Goal: Task Accomplishment & Management: Use online tool/utility

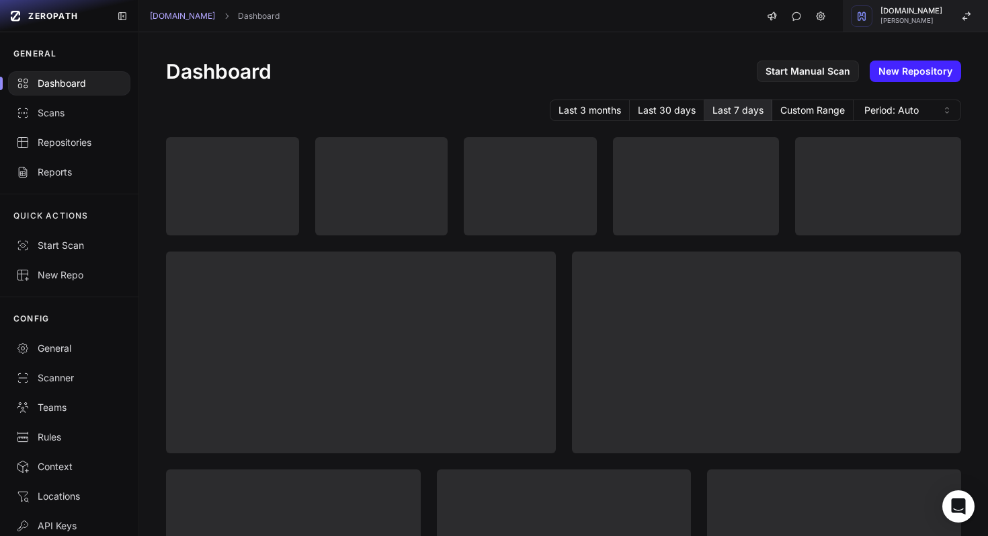
click at [927, 13] on span "[DOMAIN_NAME]" at bounding box center [912, 10] width 62 height 7
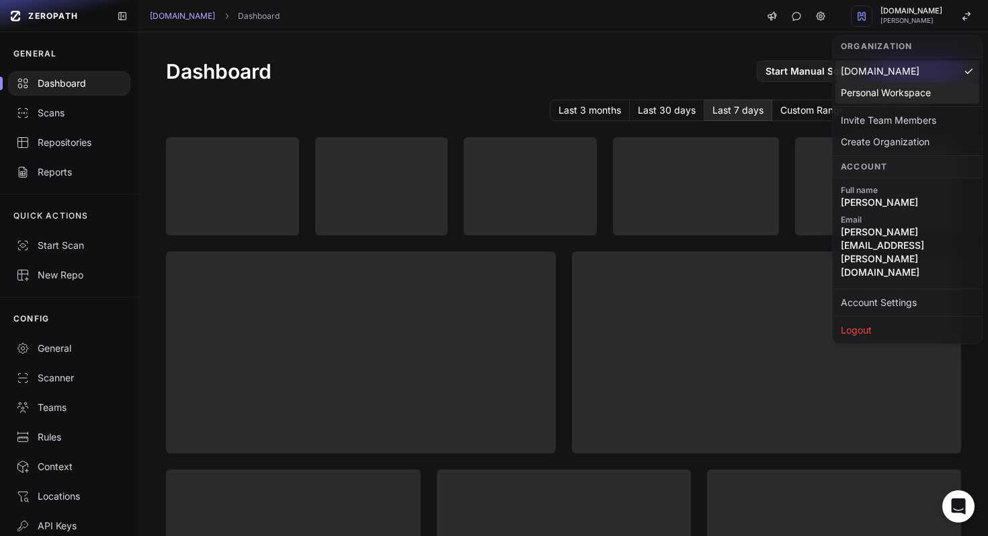
click at [897, 131] on div "Personal Workspace" at bounding box center [908, 142] width 144 height 22
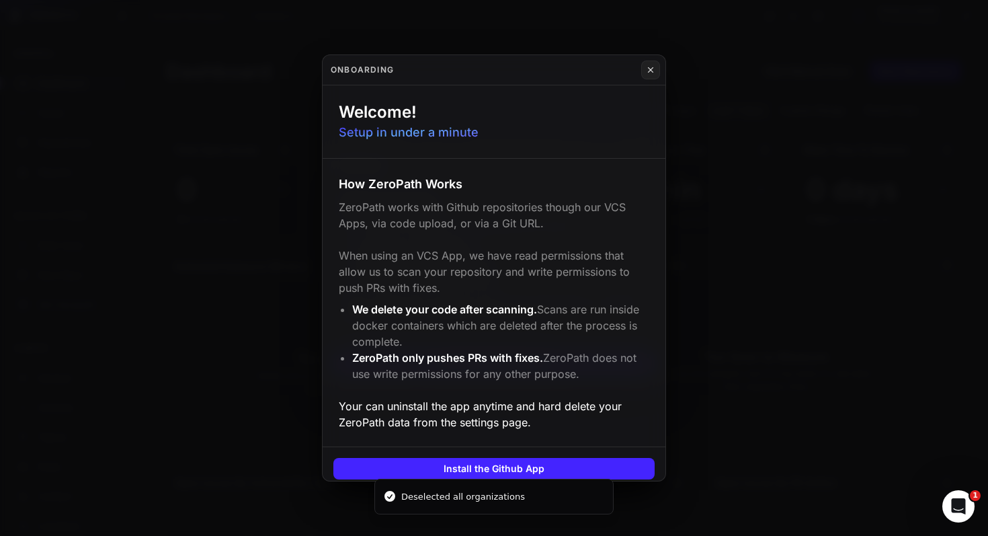
click at [649, 74] on icon at bounding box center [650, 70] width 9 height 11
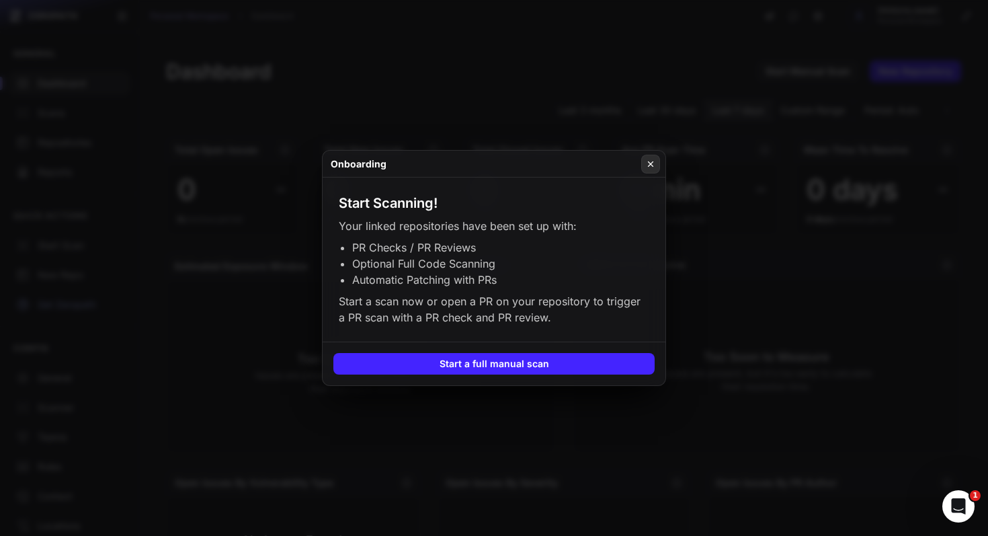
click at [649, 164] on icon at bounding box center [650, 164] width 9 height 11
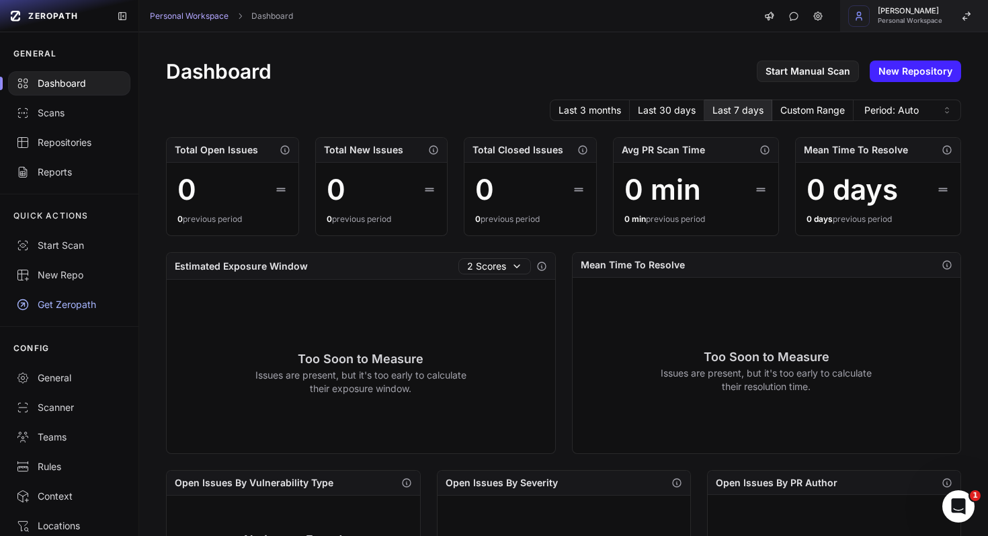
click at [892, 19] on span "Personal Workspace" at bounding box center [910, 20] width 65 height 7
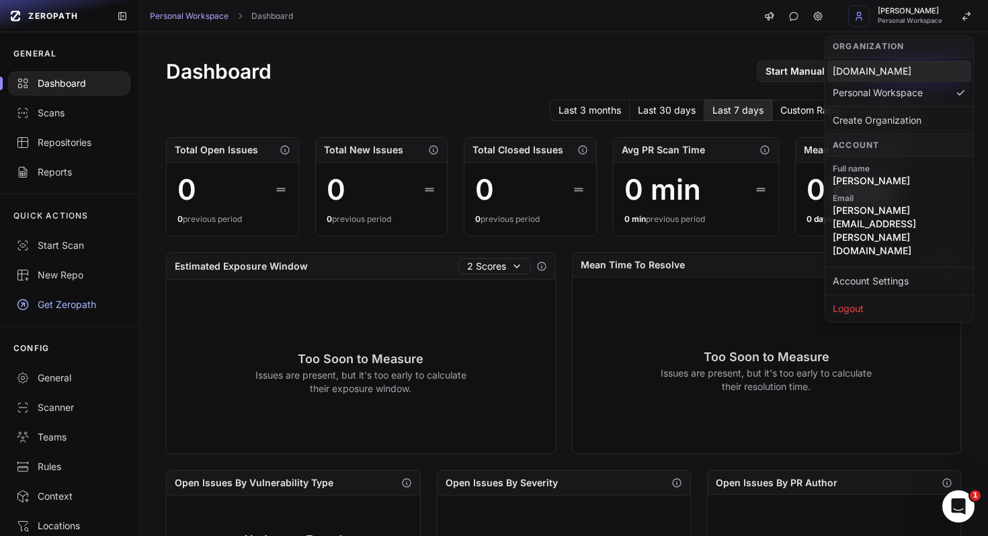
click at [882, 71] on div "[DOMAIN_NAME]" at bounding box center [900, 72] width 144 height 22
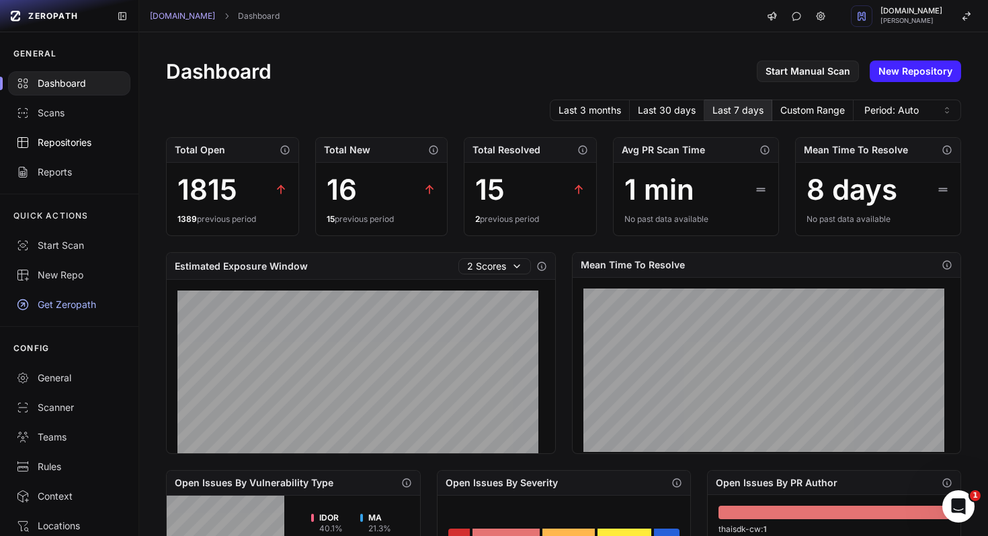
click at [64, 143] on div "Repositories" at bounding box center [69, 142] width 106 height 13
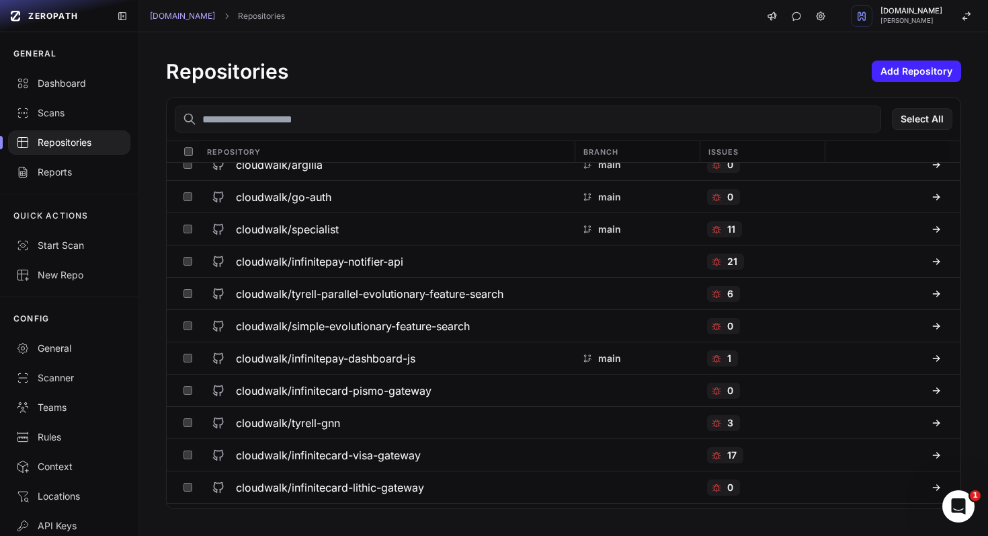
scroll to position [764, 0]
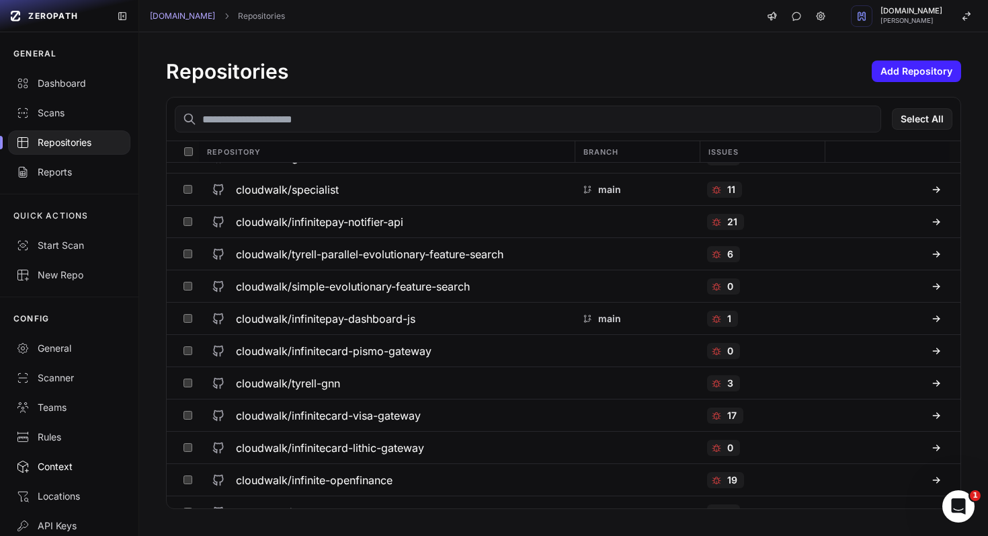
click at [46, 466] on div "Context" at bounding box center [69, 466] width 106 height 13
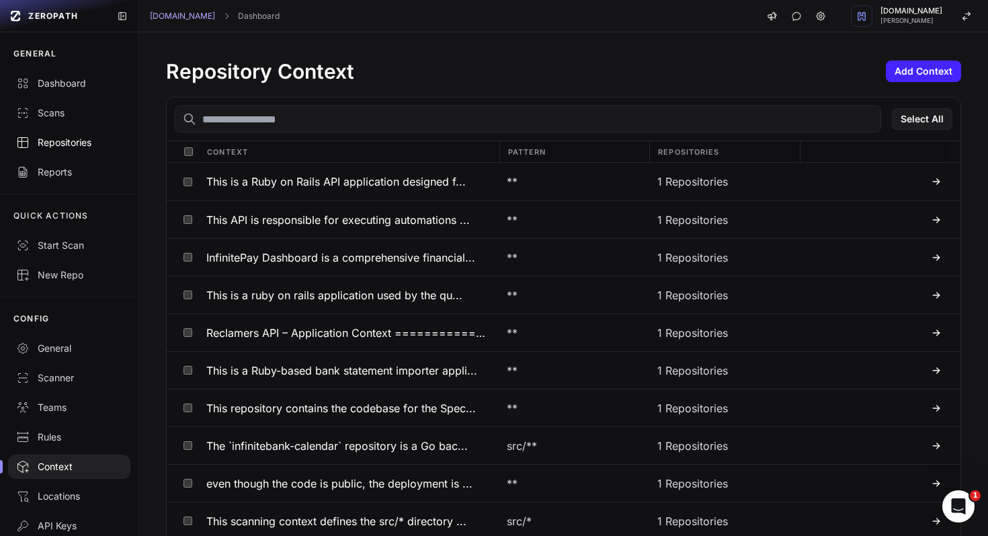
click at [65, 141] on div "Repositories" at bounding box center [69, 142] width 106 height 13
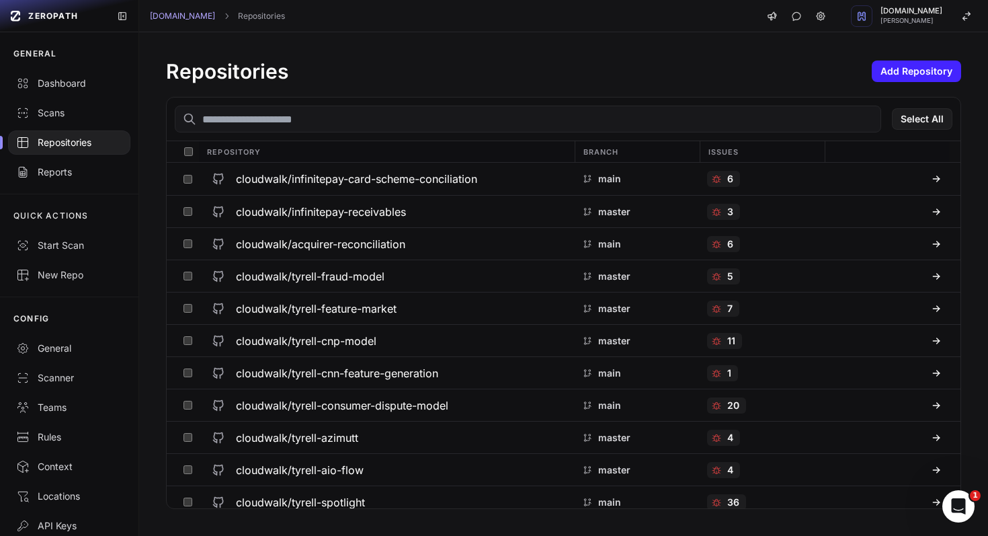
click at [342, 122] on input "text" at bounding box center [528, 119] width 707 height 27
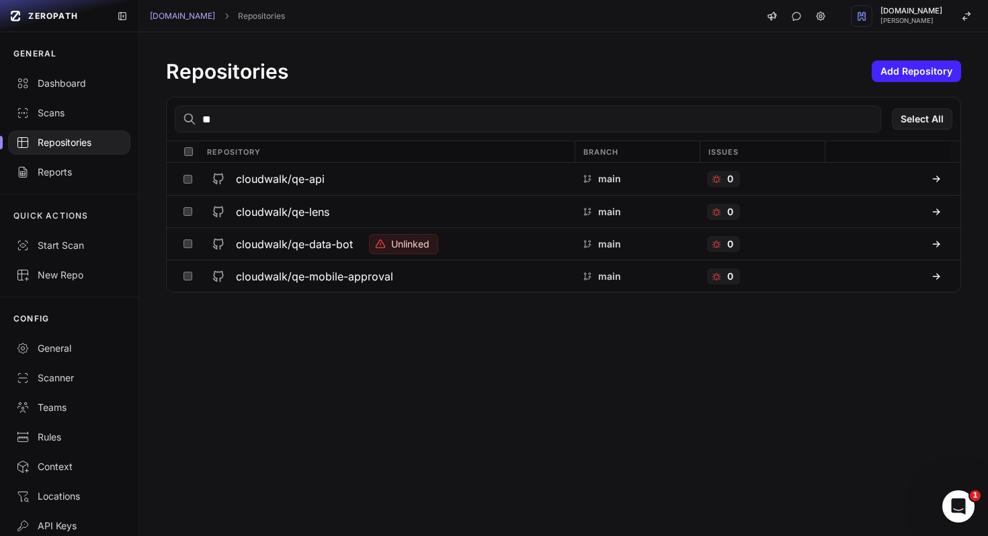
type input "*"
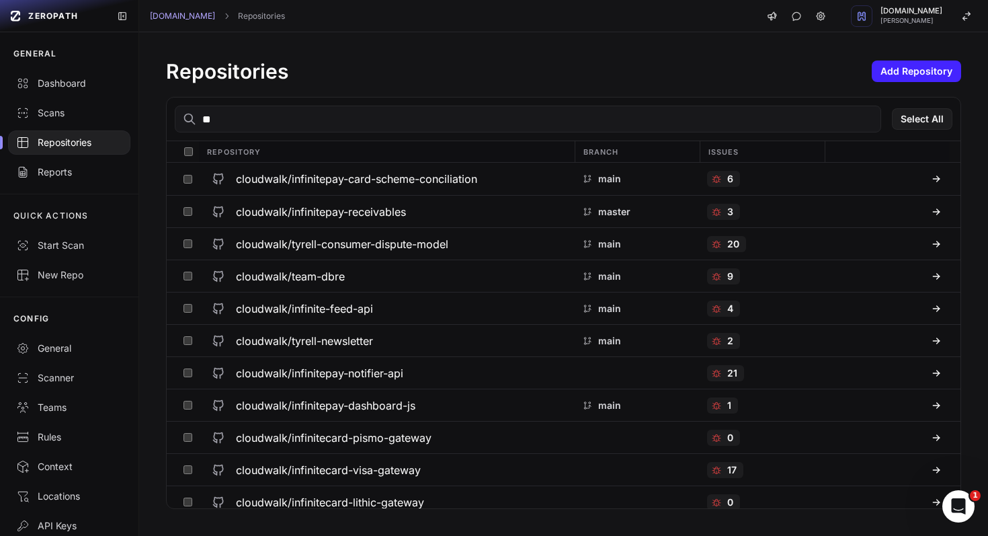
type input "*"
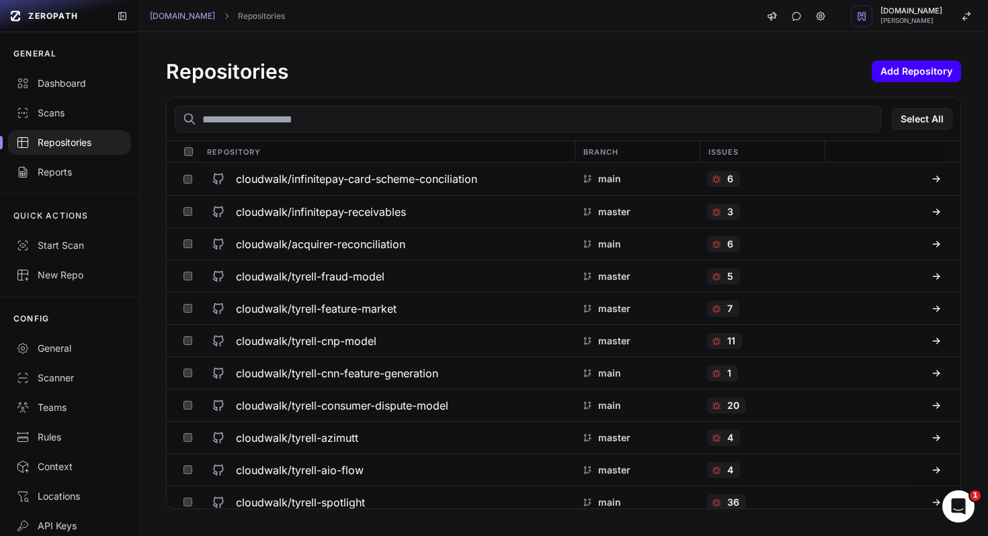
click at [927, 68] on button "Add Repository" at bounding box center [916, 72] width 89 height 22
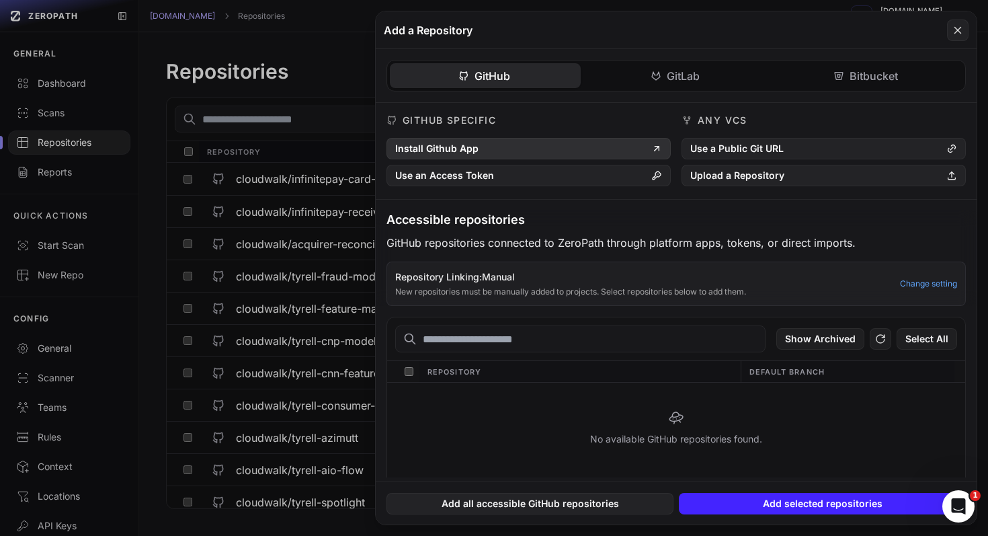
click at [531, 147] on button "Install Github App" at bounding box center [529, 149] width 284 height 22
click at [959, 19] on button at bounding box center [958, 30] width 22 height 22
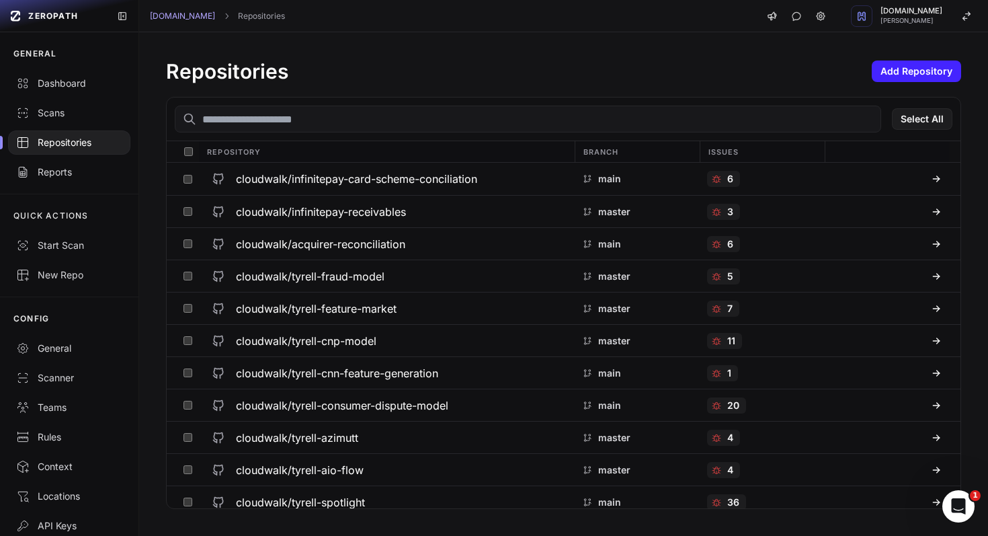
click at [301, 119] on input "text" at bounding box center [528, 119] width 707 height 27
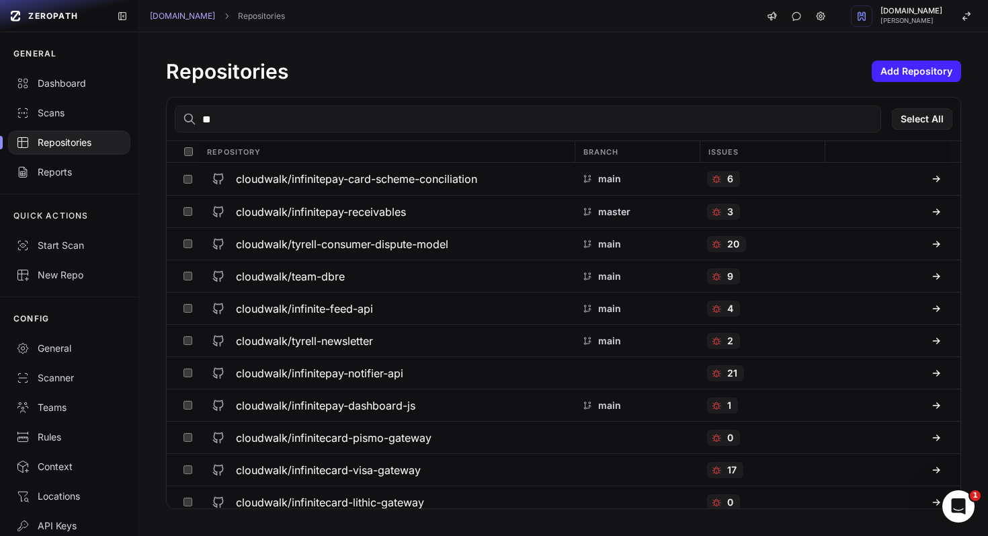
type input "*"
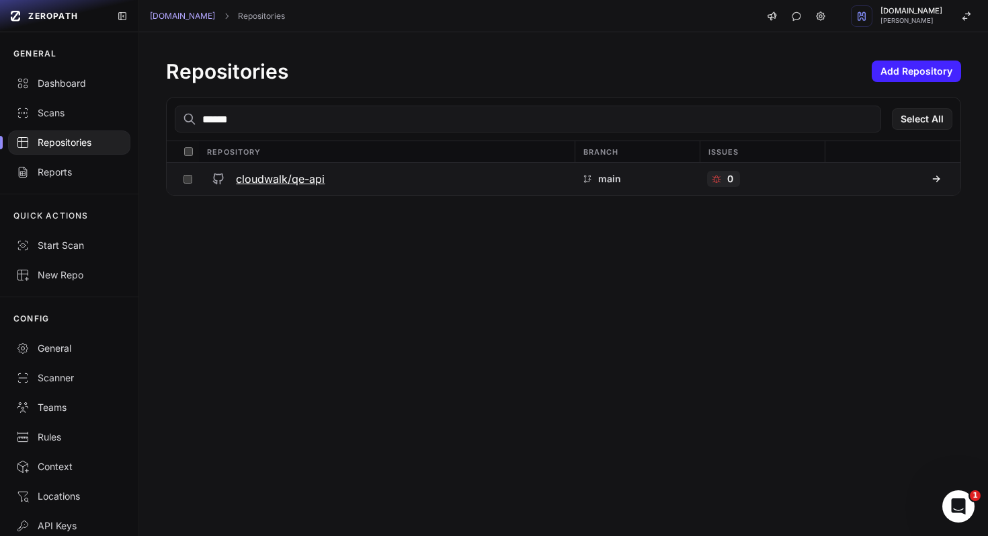
type input "******"
click at [276, 181] on h3 "cloudwalk/qe-api" at bounding box center [280, 179] width 89 height 16
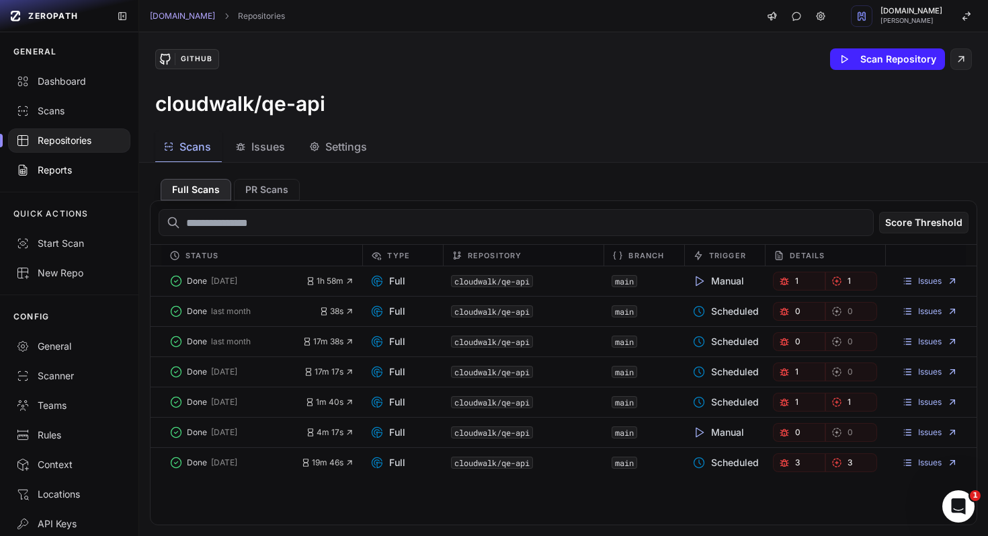
scroll to position [3, 0]
click at [248, 188] on button "PR Scans" at bounding box center [267, 190] width 66 height 22
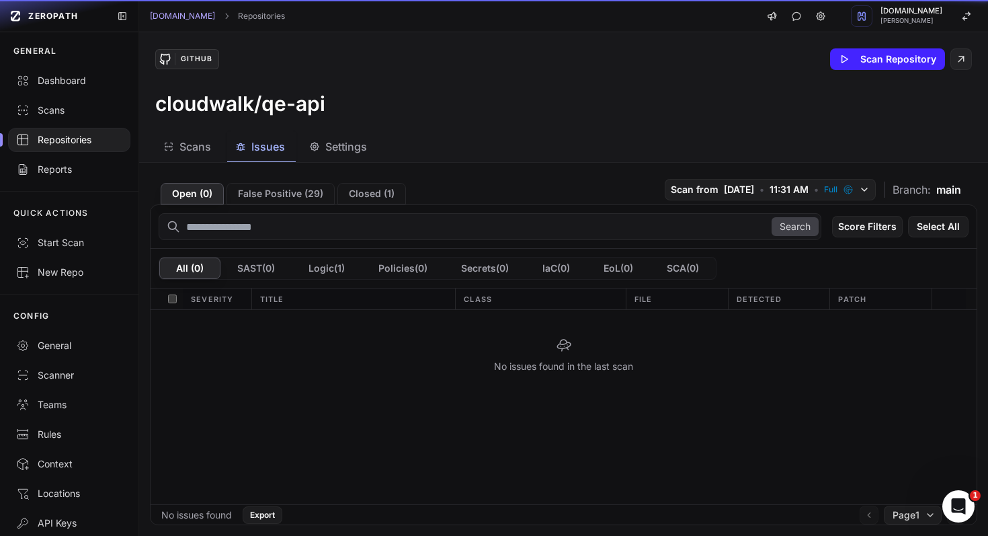
click at [266, 141] on span "Issues" at bounding box center [268, 146] width 34 height 16
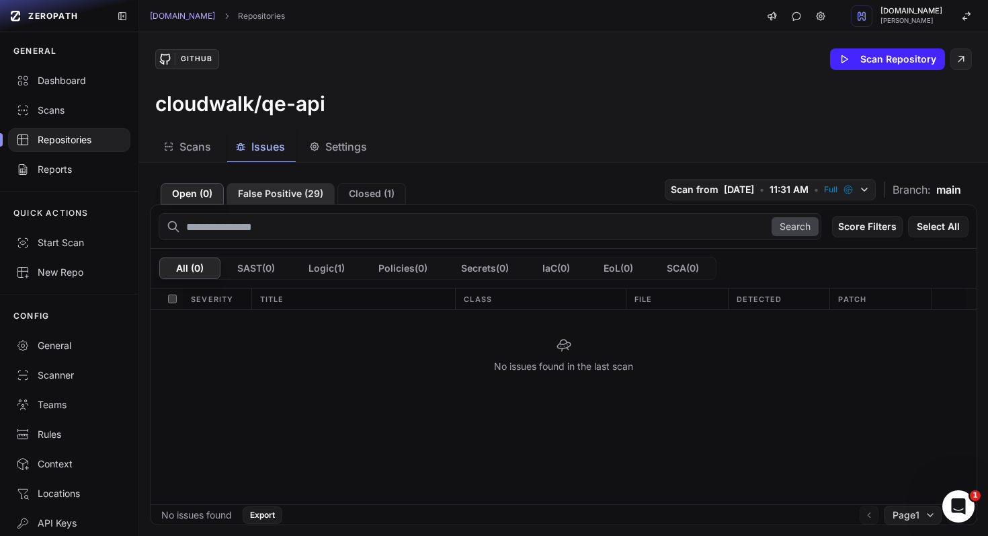
click at [269, 192] on button "False Positive ( 29 )" at bounding box center [281, 194] width 108 height 22
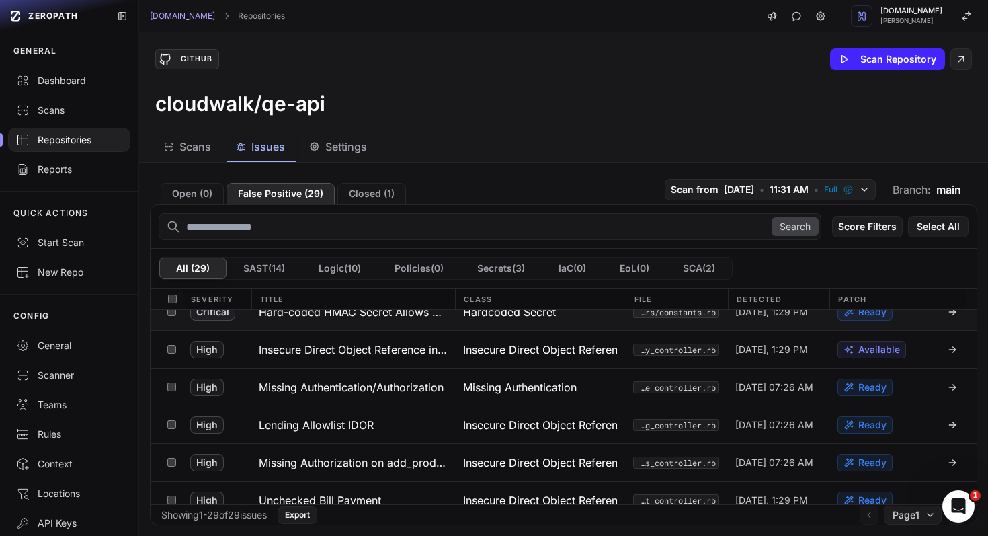
scroll to position [93, 0]
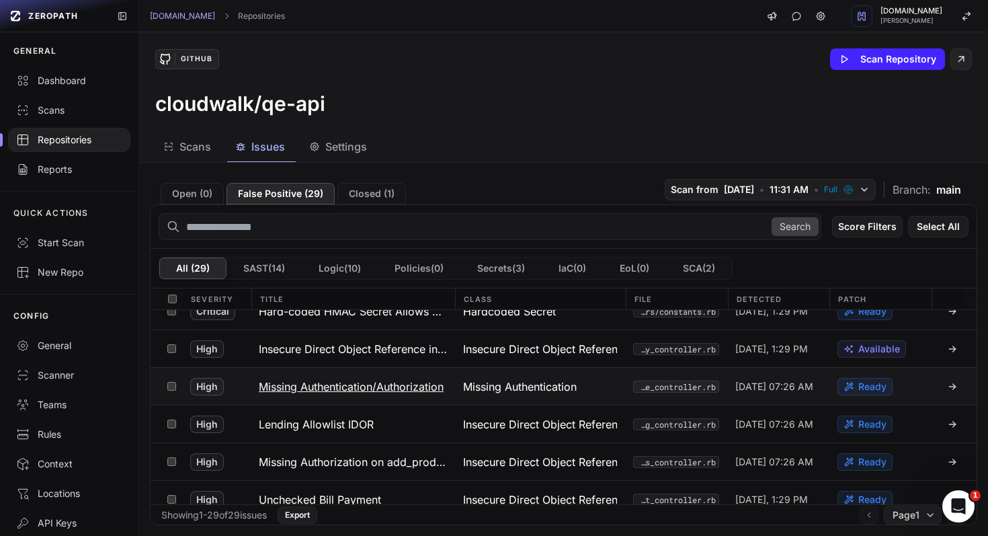
click at [295, 387] on h3 "Missing Authentication/Authorization" at bounding box center [351, 387] width 185 height 16
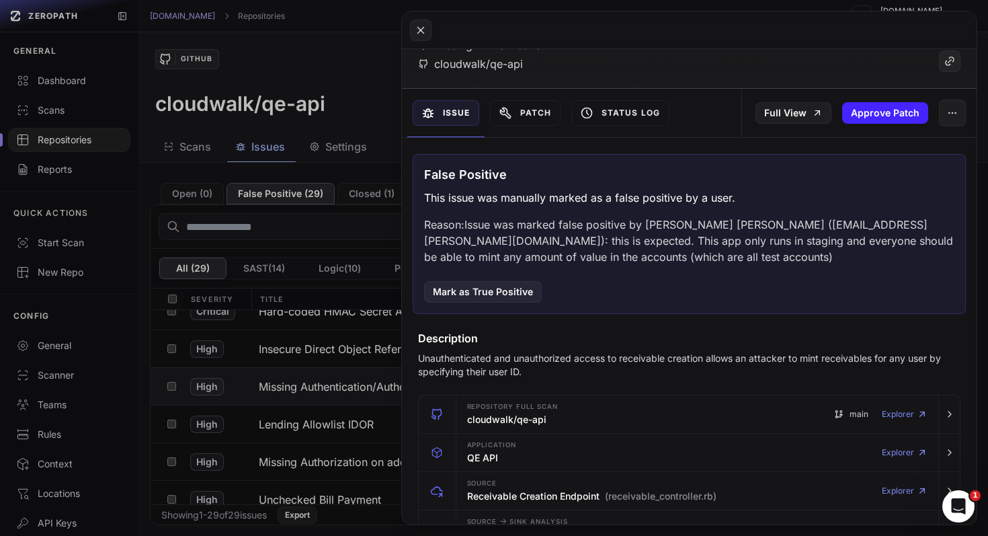
scroll to position [101, 0]
click at [425, 32] on icon at bounding box center [421, 30] width 12 height 16
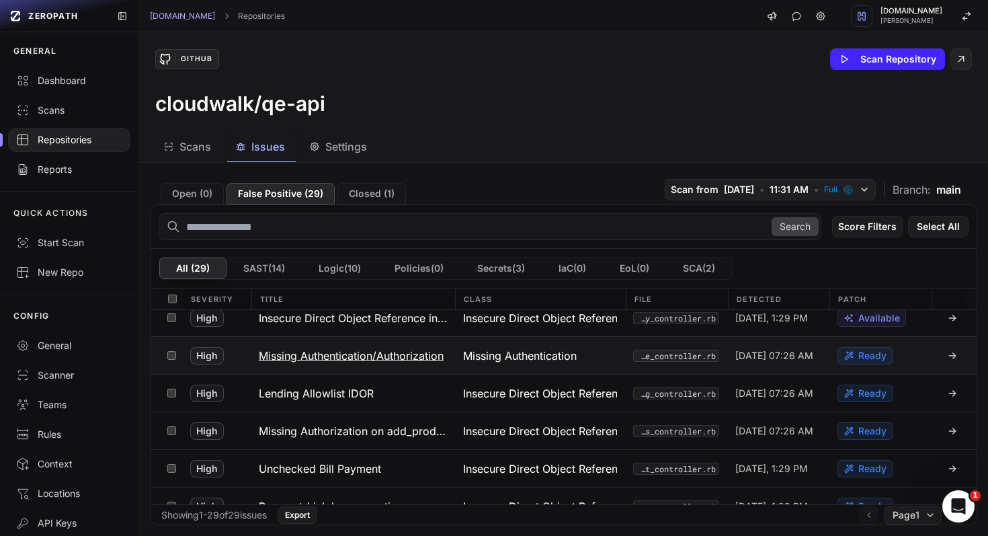
scroll to position [147, 0]
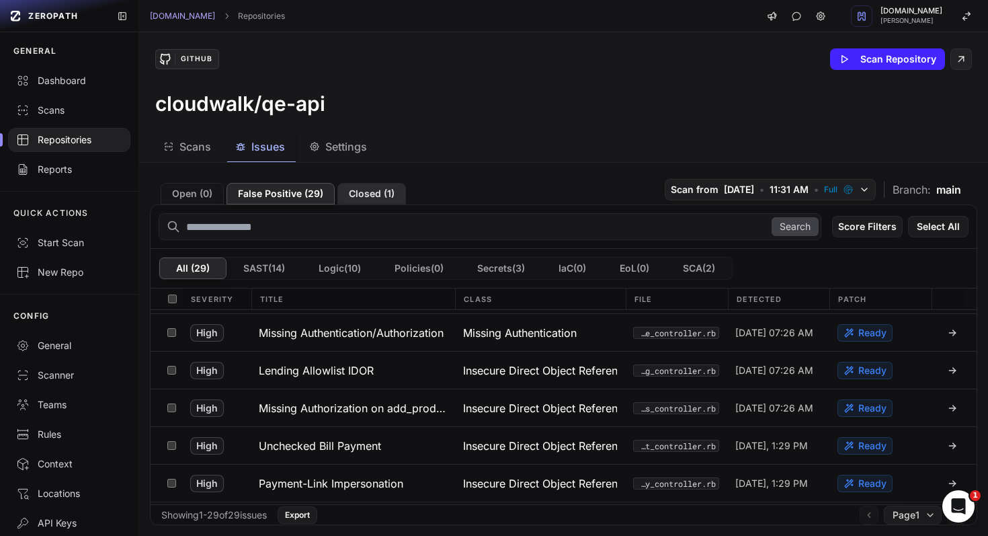
click at [358, 196] on button "Closed ( 1 )" at bounding box center [372, 194] width 69 height 22
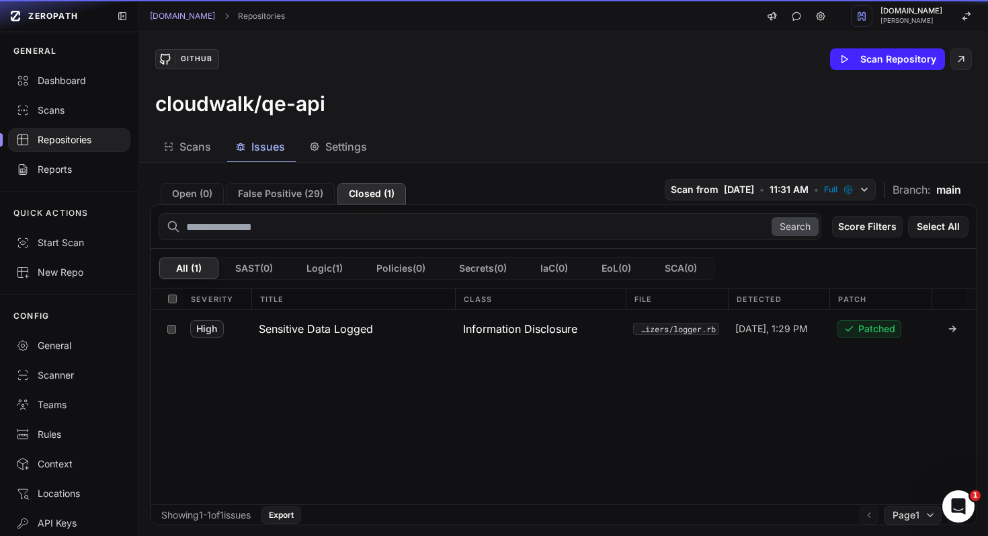
scroll to position [0, 0]
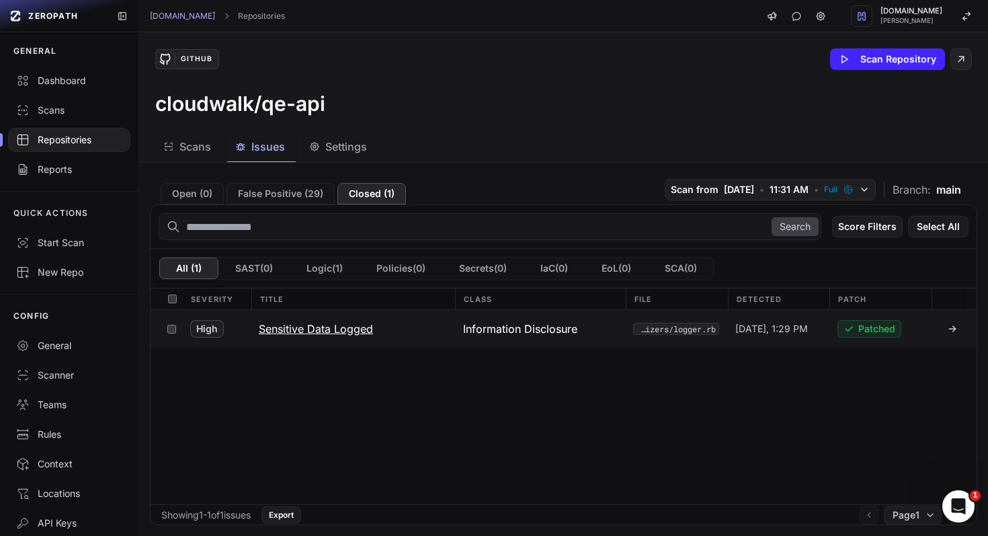
click at [328, 331] on h3 "Sensitive Data Logged" at bounding box center [316, 329] width 114 height 16
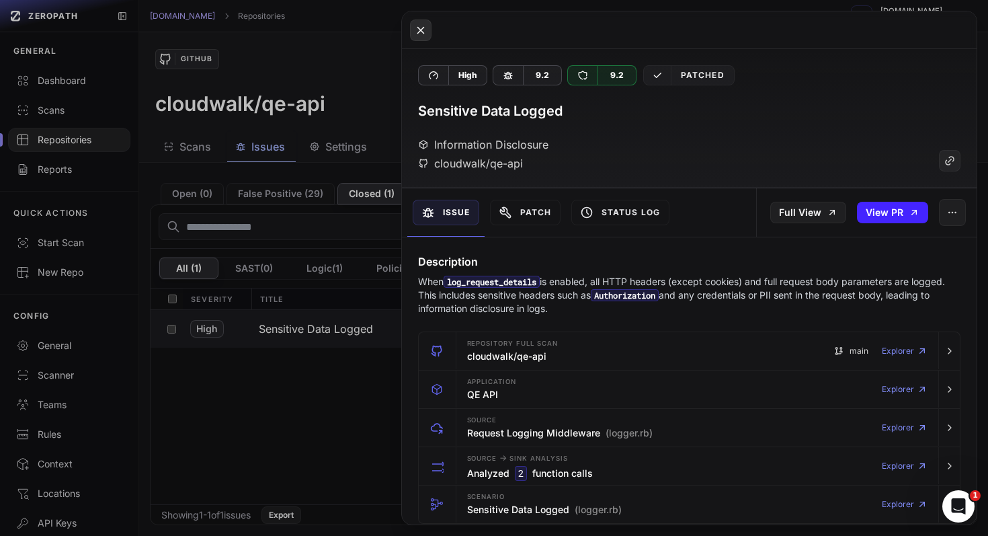
click at [429, 34] on button at bounding box center [421, 30] width 22 height 22
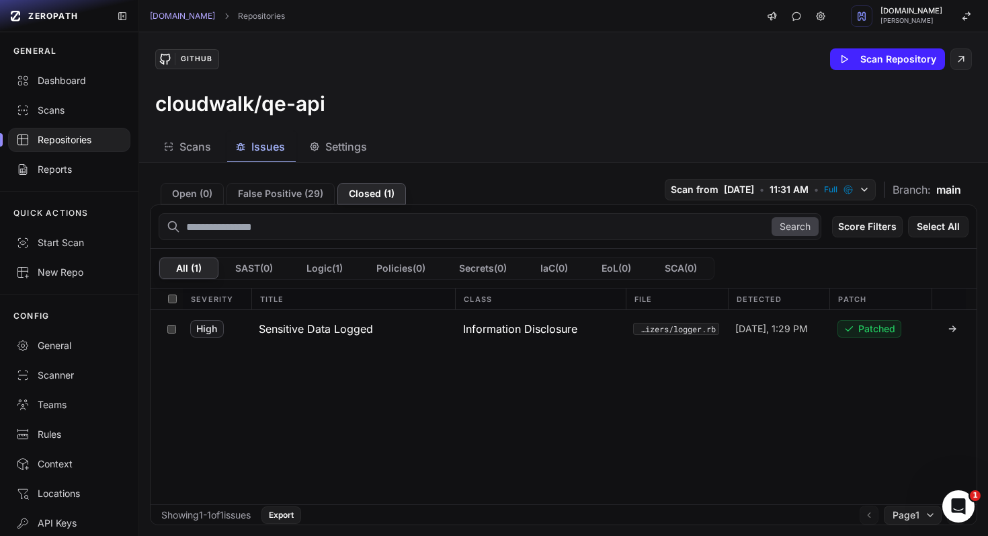
click at [73, 138] on div "Repositories" at bounding box center [69, 139] width 106 height 13
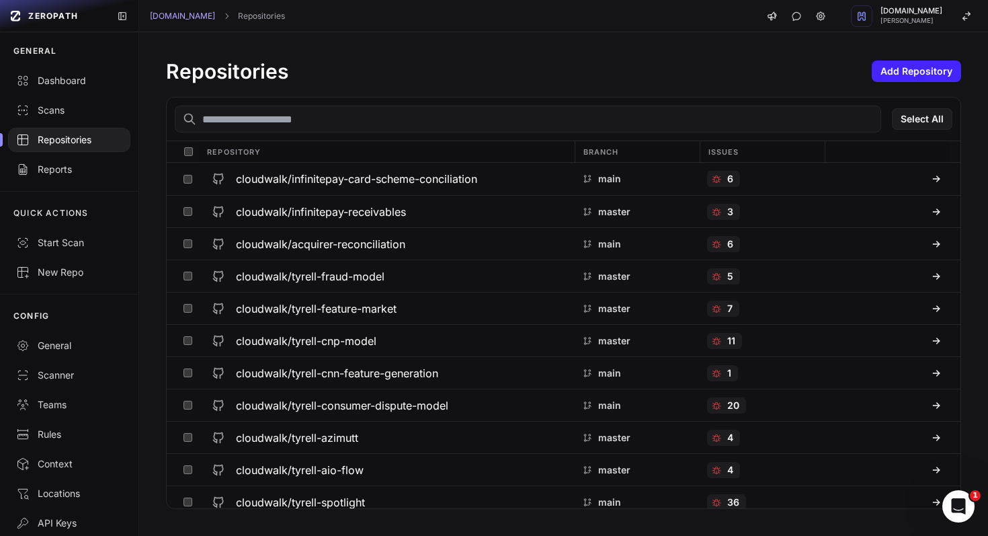
click at [342, 108] on input "text" at bounding box center [528, 119] width 707 height 27
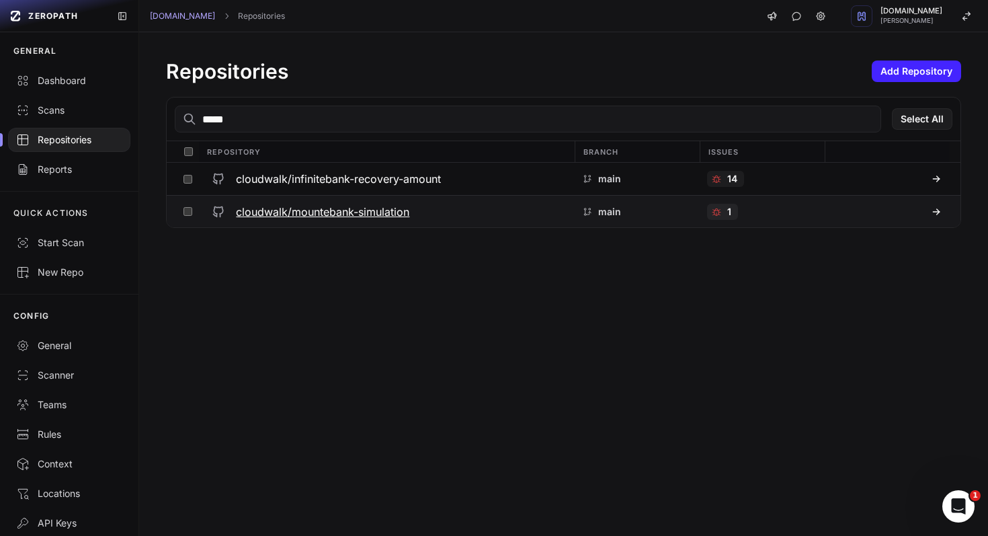
type input "*****"
click at [389, 218] on h3 "cloudwalk/mountebank-simulation" at bounding box center [322, 212] width 173 height 16
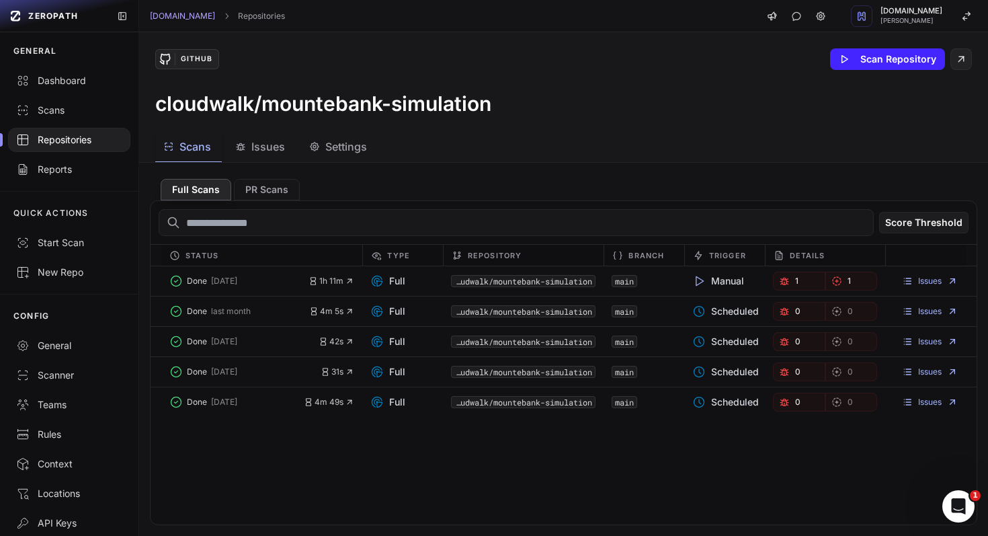
click at [260, 142] on span "Issues" at bounding box center [268, 146] width 34 height 16
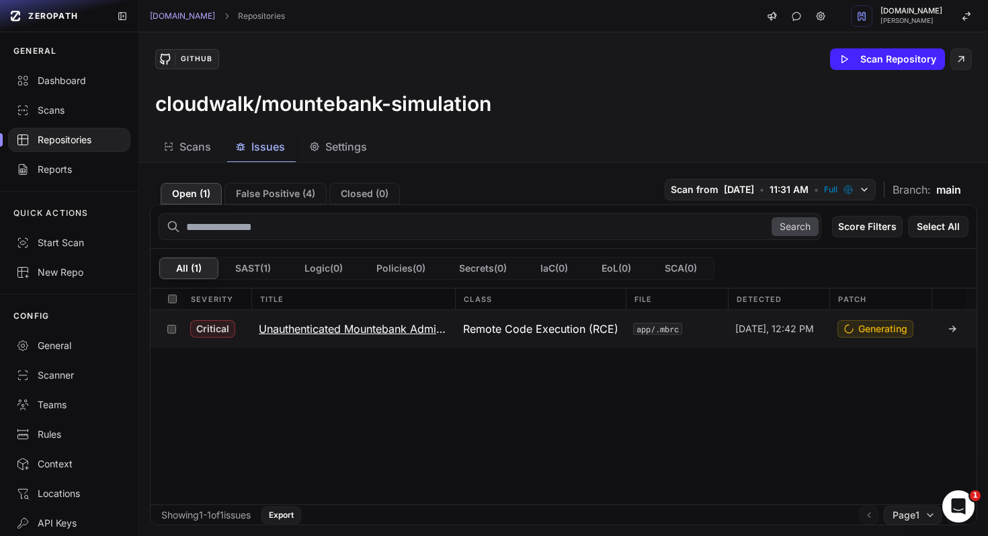
click at [315, 328] on h3 "Unauthenticated Mountebank Admin API with allowInjection → Remote Code Execution" at bounding box center [353, 329] width 188 height 16
click at [377, 331] on h3 "Unauthenticated Mountebank Admin API with allowInjection → Remote Code Execution" at bounding box center [353, 329] width 188 height 16
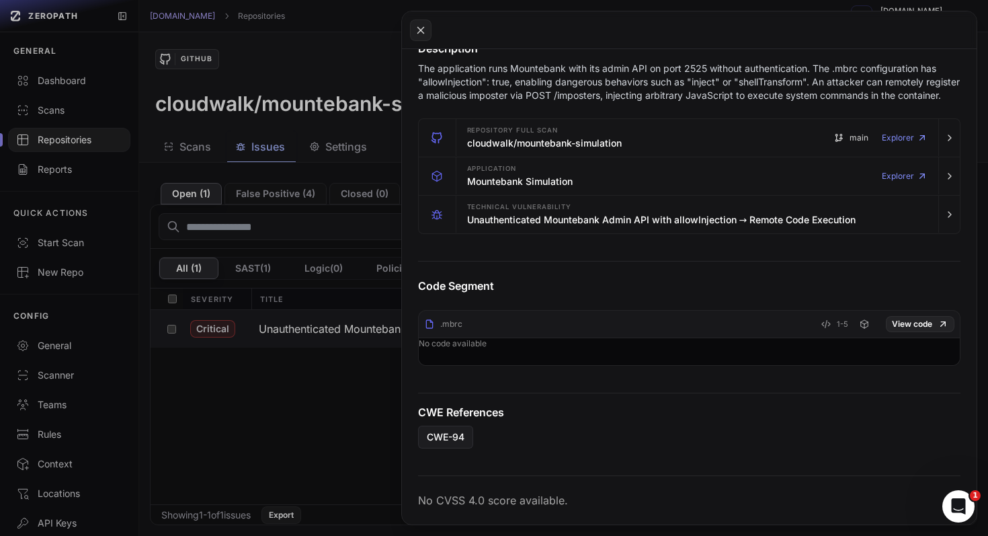
scroll to position [375, 0]
click at [918, 316] on link "View code" at bounding box center [920, 324] width 69 height 16
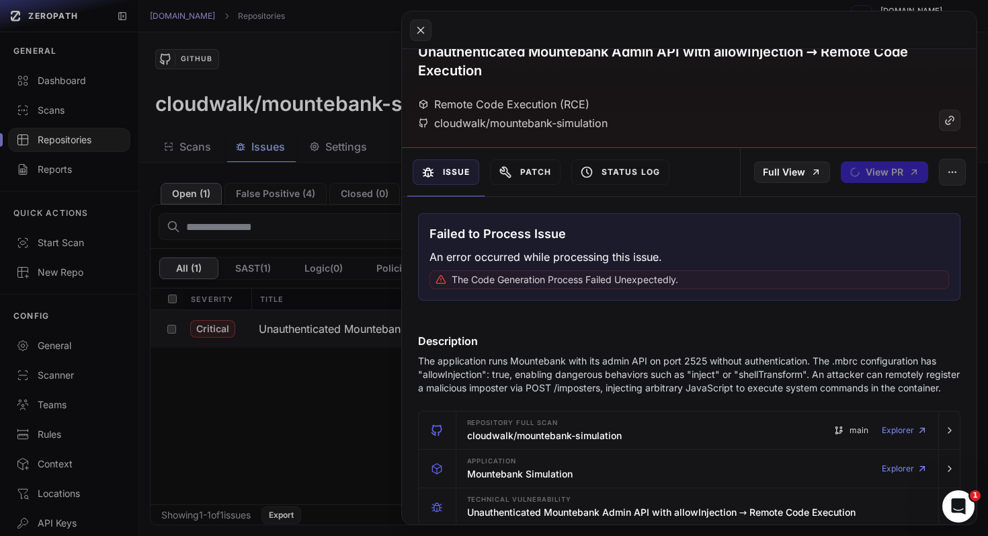
scroll to position [0, 0]
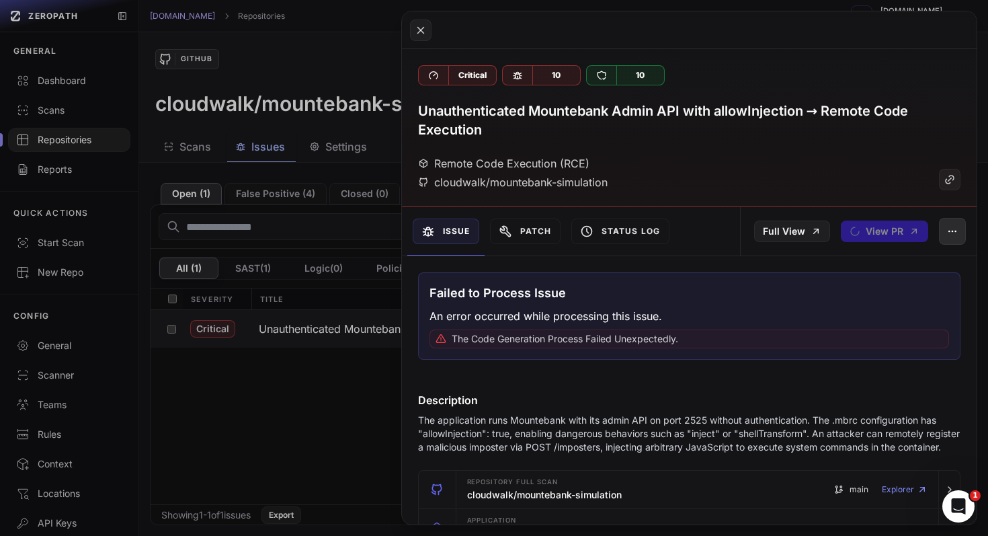
click at [947, 229] on icon "button" at bounding box center [952, 231] width 11 height 11
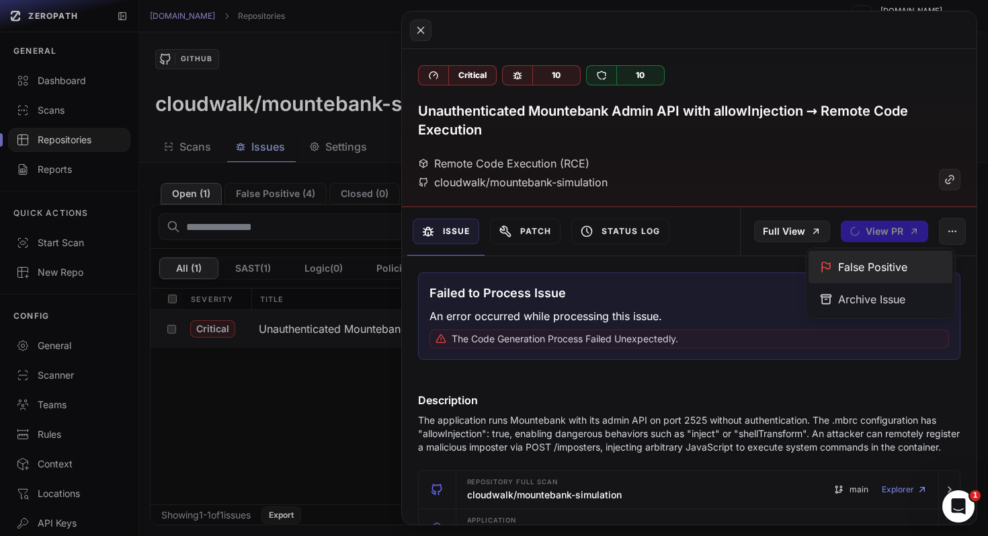
click at [859, 269] on div "False Positive" at bounding box center [881, 267] width 144 height 32
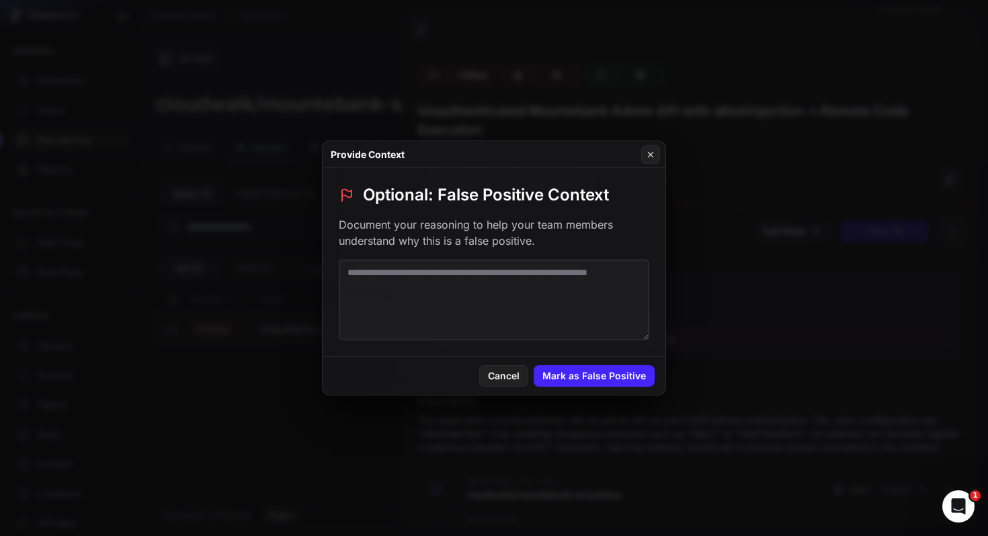
click at [496, 285] on textarea at bounding box center [494, 300] width 311 height 81
click at [650, 151] on icon at bounding box center [650, 154] width 9 height 11
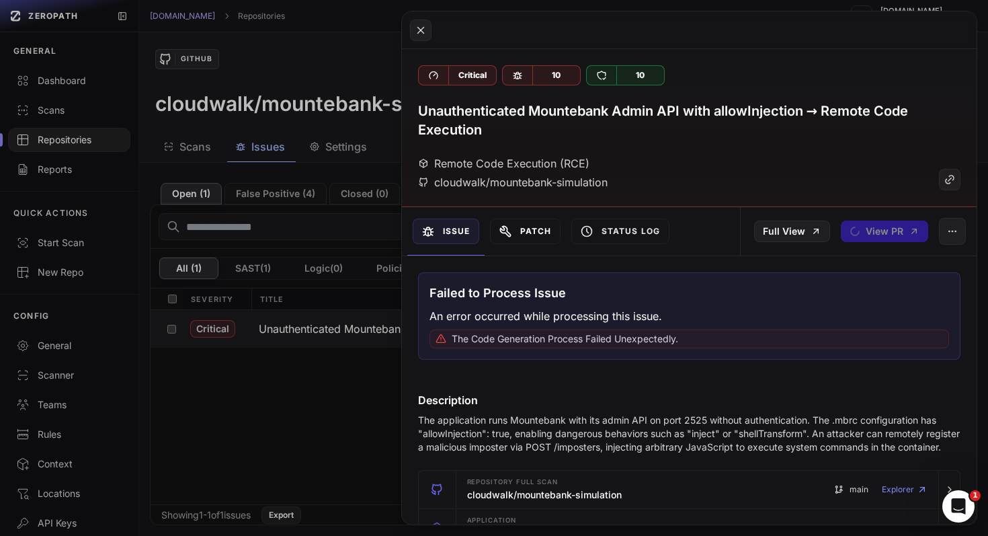
click at [540, 229] on button "Patch" at bounding box center [525, 232] width 71 height 26
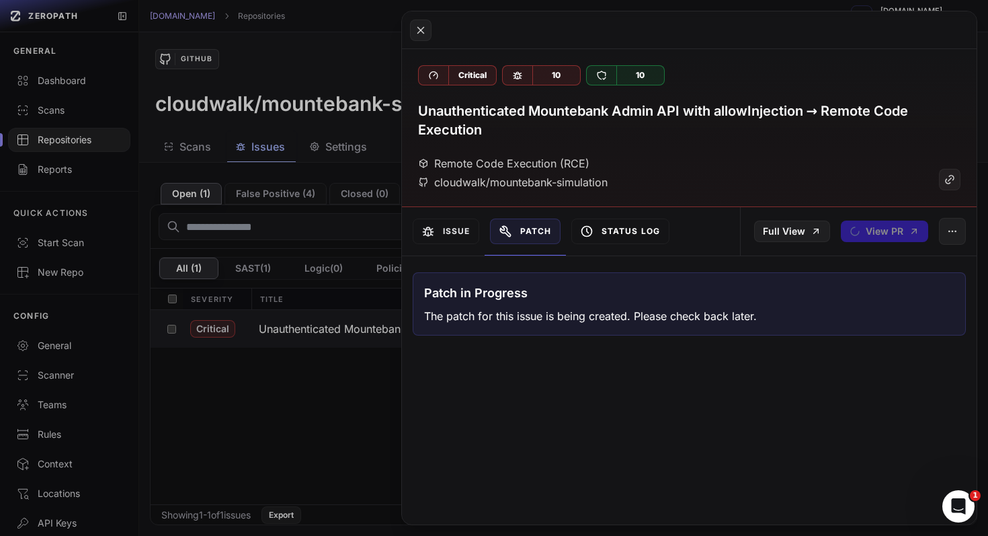
click at [627, 231] on button "Status Log" at bounding box center [620, 232] width 98 height 26
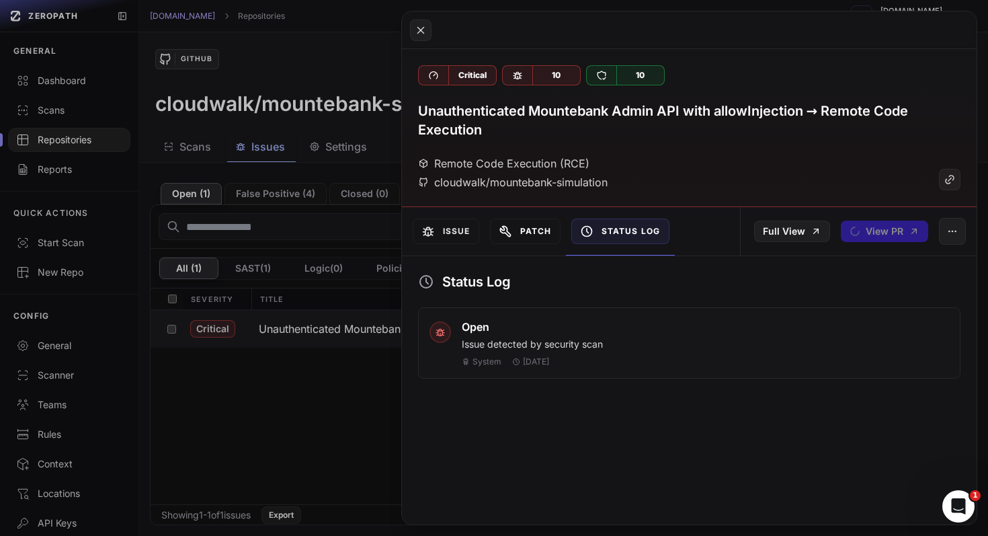
click at [538, 230] on button "Patch" at bounding box center [525, 232] width 71 height 26
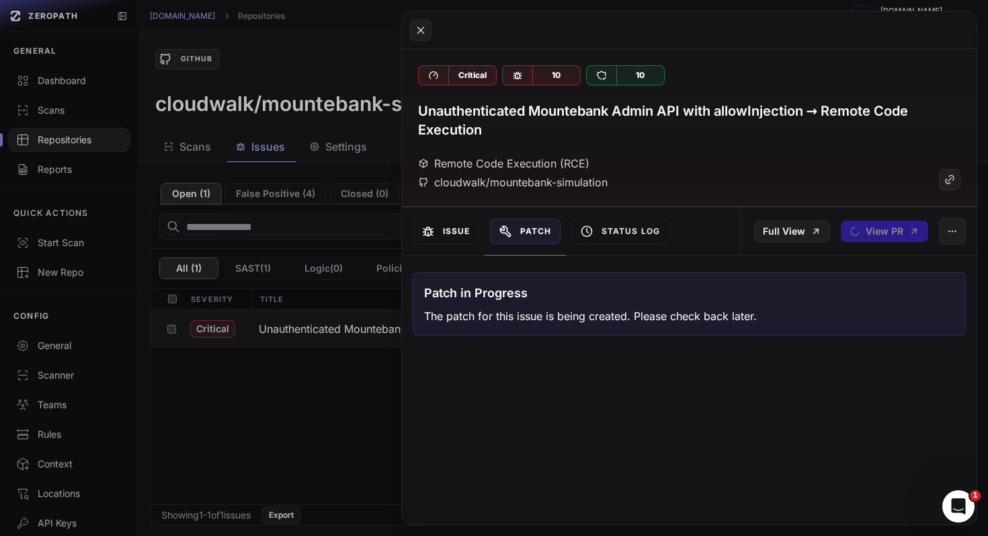
click at [445, 231] on button "Issue" at bounding box center [446, 232] width 67 height 26
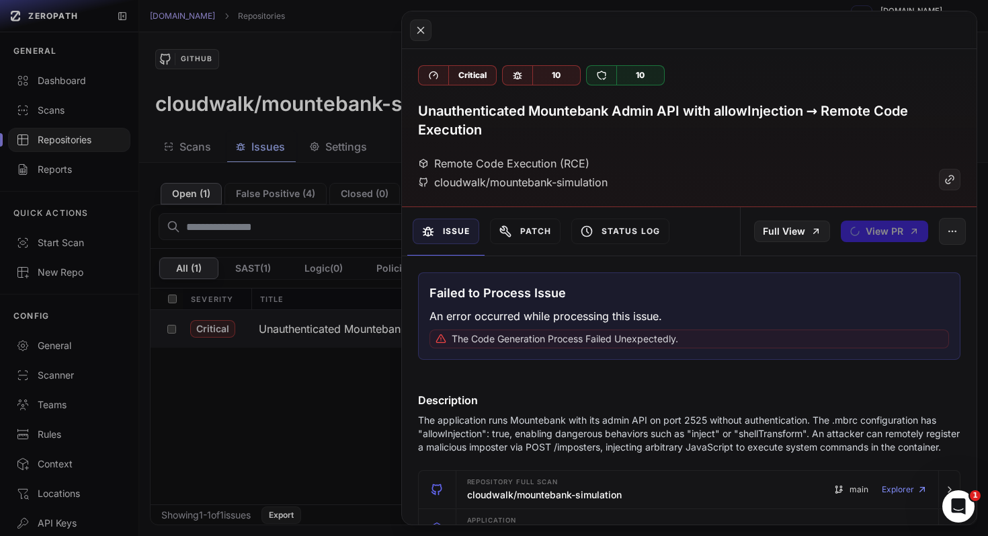
click at [417, 26] on icon at bounding box center [421, 30] width 12 height 16
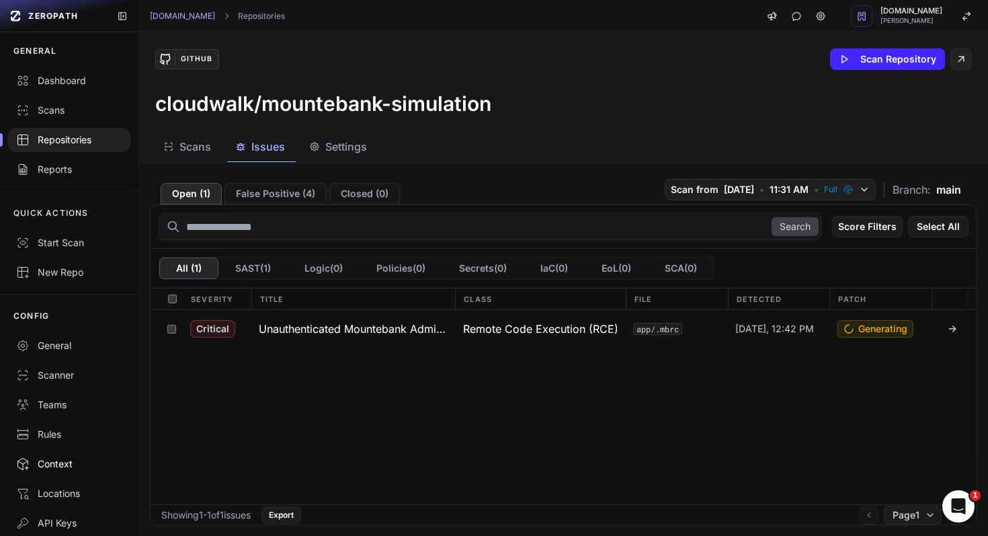
click at [62, 462] on div "Context" at bounding box center [69, 463] width 106 height 13
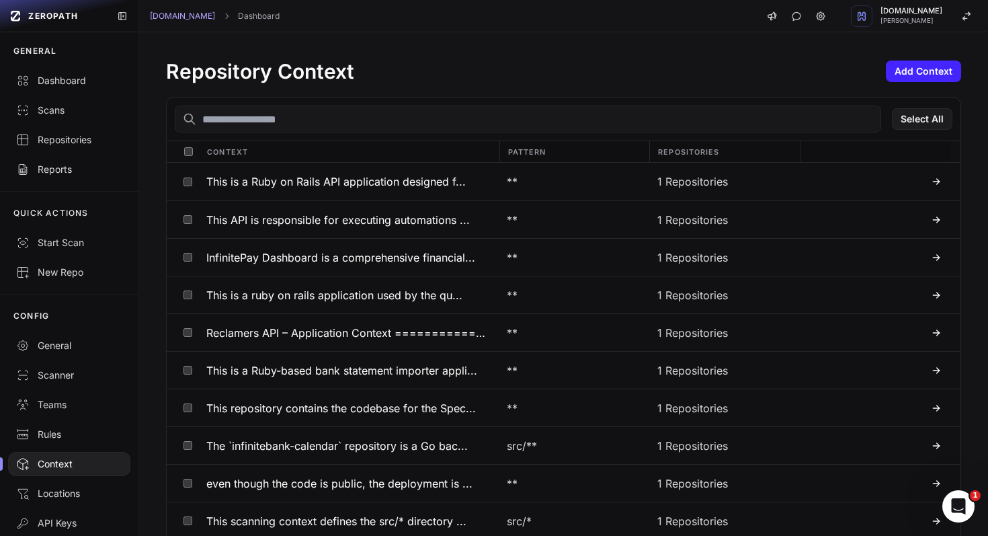
click at [415, 120] on input "text" at bounding box center [528, 119] width 707 height 27
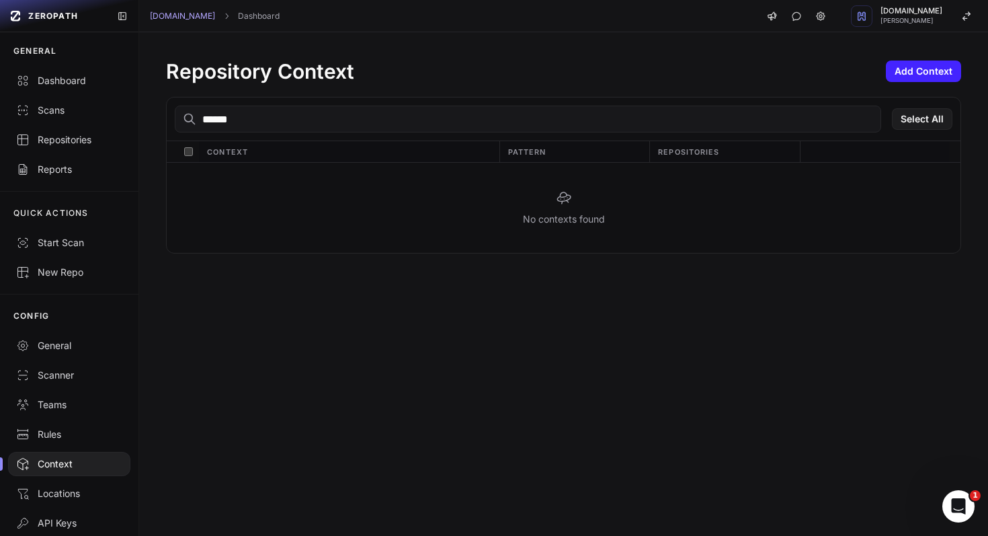
drag, startPoint x: 249, startPoint y: 118, endPoint x: 217, endPoint y: 114, distance: 31.9
click at [217, 114] on input "******" at bounding box center [528, 119] width 707 height 27
type input "**"
drag, startPoint x: 229, startPoint y: 123, endPoint x: 180, endPoint y: 118, distance: 50.0
click at [180, 118] on input "**" at bounding box center [528, 119] width 707 height 27
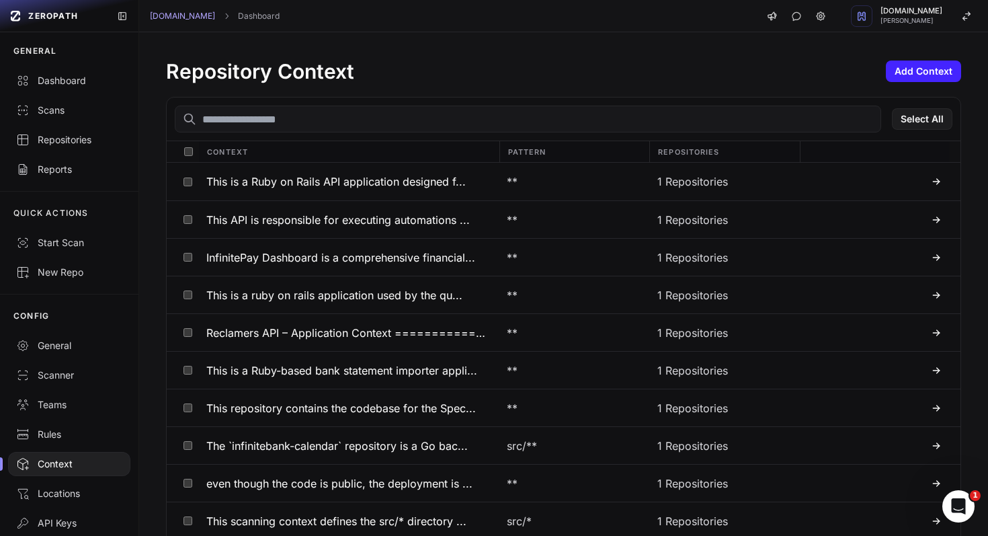
click at [366, 116] on input "text" at bounding box center [528, 119] width 707 height 27
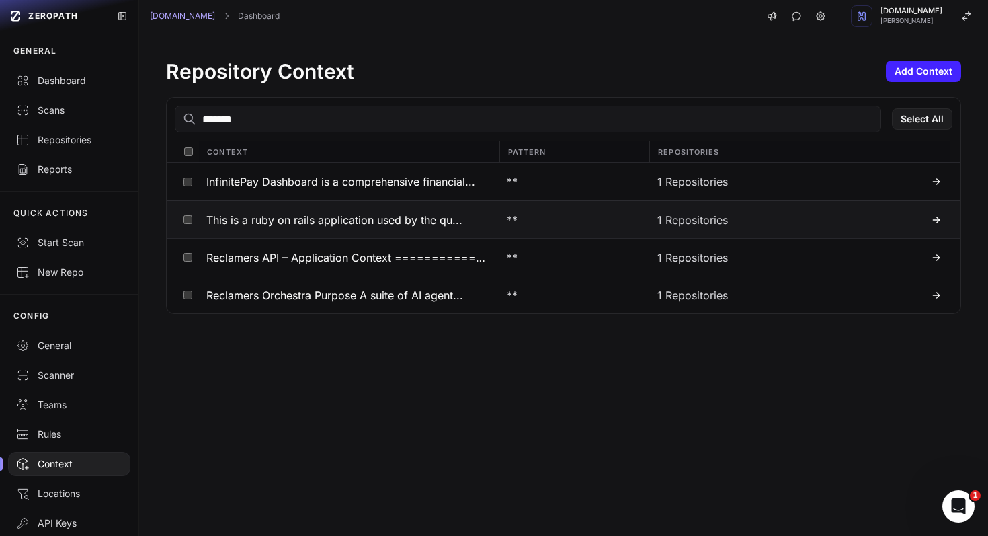
type input "*******"
click at [348, 220] on h3 "This is a ruby on rails application used by the qu..." at bounding box center [334, 220] width 256 height 16
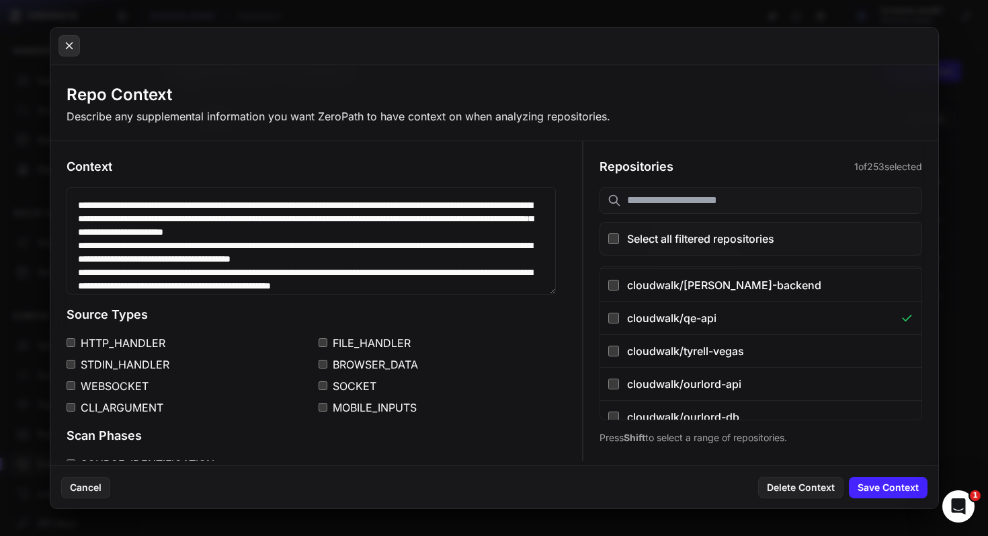
click at [75, 49] on icon at bounding box center [69, 46] width 12 height 16
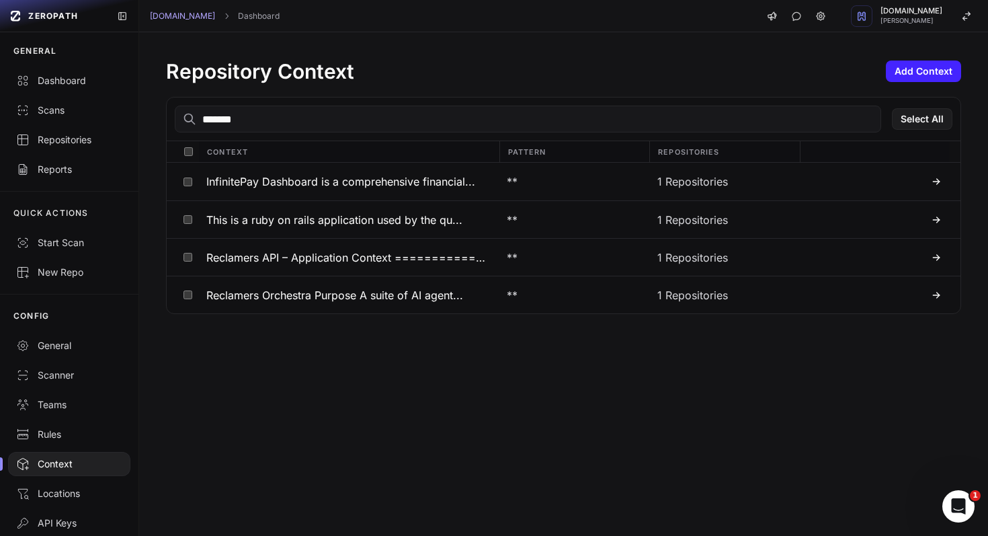
click at [539, 396] on div "Repository Context Add Context ******* Select All Context Pattern Repositories …" at bounding box center [563, 284] width 849 height 504
